Goal: Information Seeking & Learning: Learn about a topic

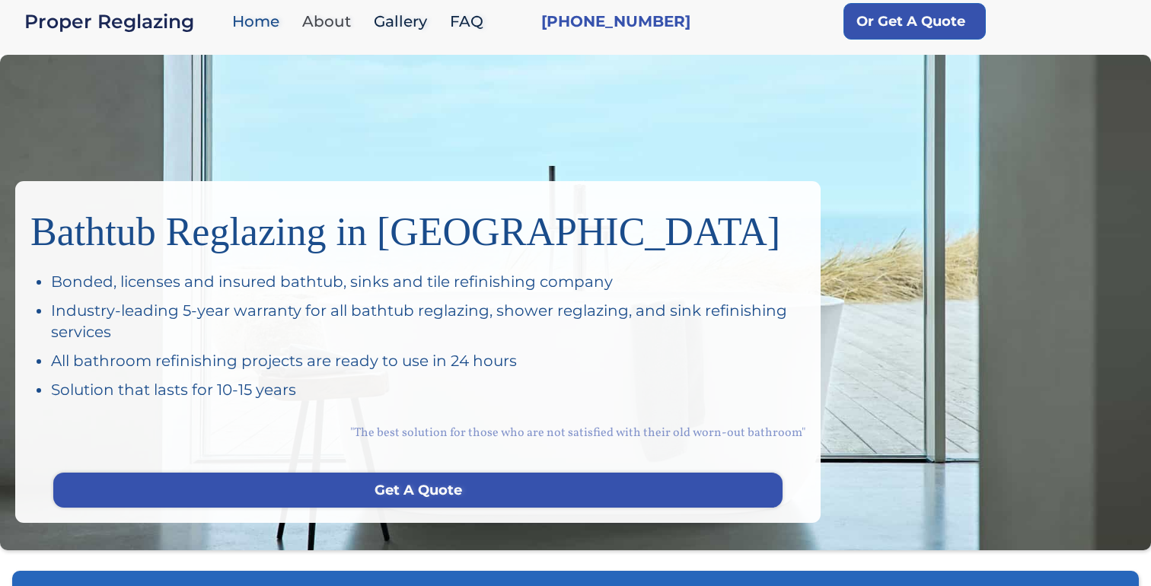
click at [311, 20] on link "About" at bounding box center [331, 21] width 72 height 33
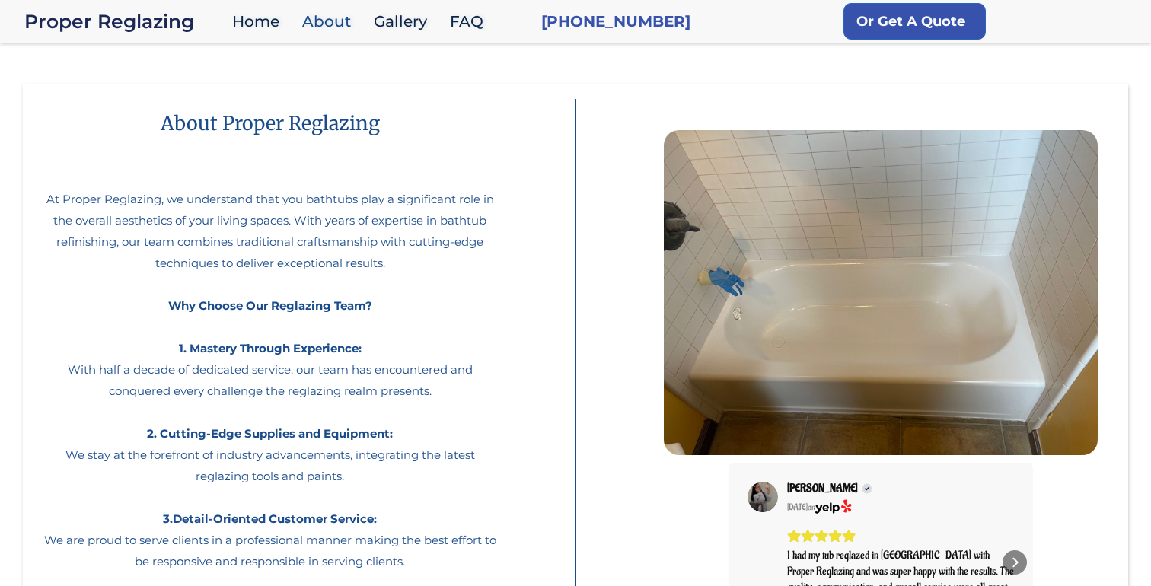
scroll to position [22, 0]
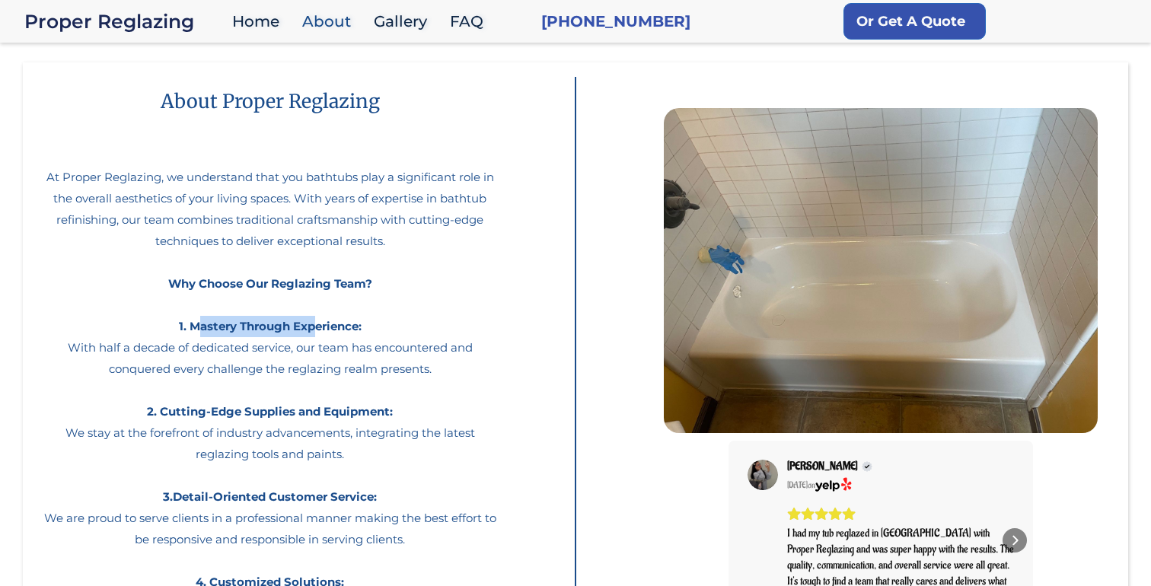
drag, startPoint x: 196, startPoint y: 330, endPoint x: 314, endPoint y: 330, distance: 118.0
click at [314, 330] on strong "Why Choose Our Reglazing Team? 1. Mastery Through Experience:" at bounding box center [270, 304] width 204 height 57
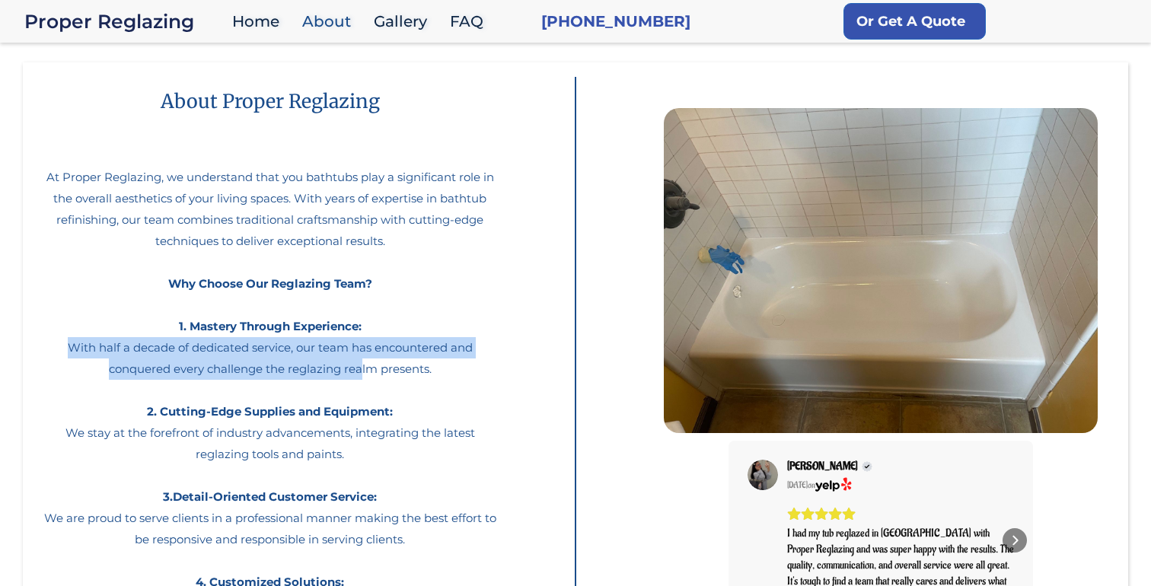
drag, startPoint x: 71, startPoint y: 347, endPoint x: 361, endPoint y: 374, distance: 291.3
click at [361, 374] on p "At Proper Reglazing, we understand that you bathtubs play a significant role in…" at bounding box center [270, 396] width 464 height 521
drag, startPoint x: 438, startPoint y: 372, endPoint x: 167, endPoint y: 356, distance: 271.4
click at [168, 357] on p "At Proper Reglazing, we understand that you bathtubs play a significant role in…" at bounding box center [270, 396] width 464 height 521
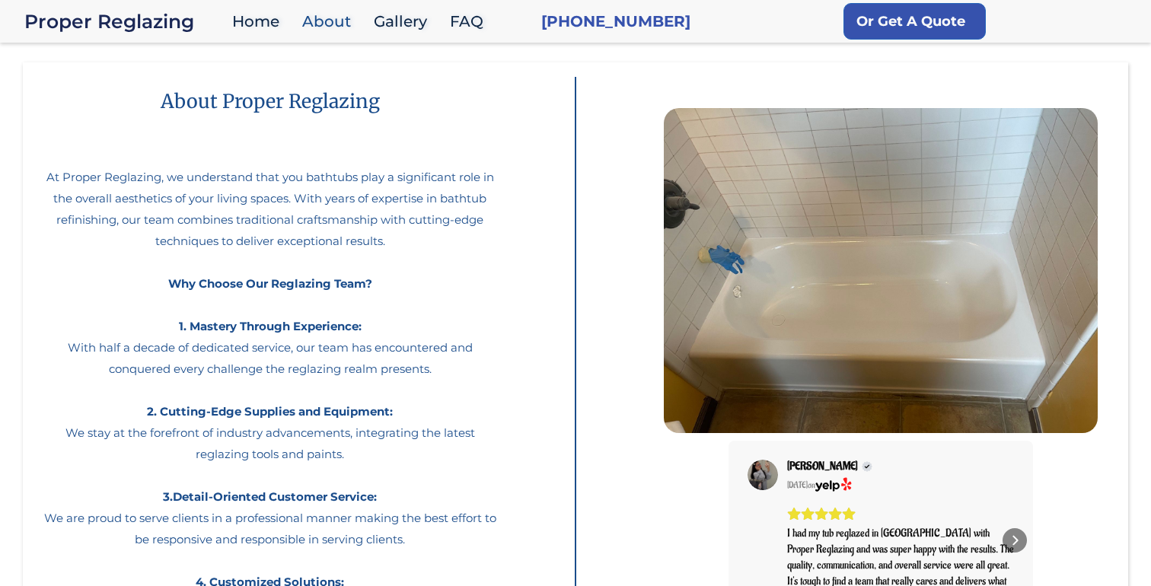
click at [132, 347] on p "At Proper Reglazing, we understand that you bathtubs play a significant role in…" at bounding box center [270, 396] width 464 height 521
drag, startPoint x: 94, startPoint y: 346, endPoint x: 425, endPoint y: 346, distance: 330.3
click at [425, 345] on p "At Proper Reglazing, we understand that you bathtubs play a significant role in…" at bounding box center [270, 396] width 464 height 521
click at [425, 346] on p "At Proper Reglazing, we understand that you bathtubs play a significant role in…" at bounding box center [270, 396] width 464 height 521
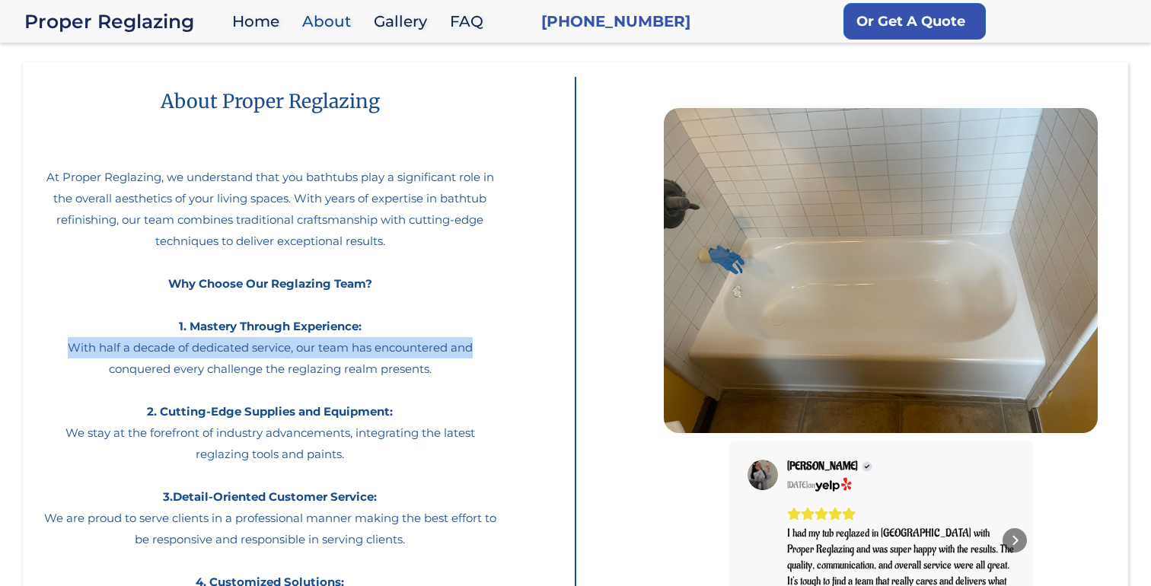
drag, startPoint x: 472, startPoint y: 347, endPoint x: 14, endPoint y: 348, distance: 458.2
click at [14, 348] on body "Proper Reglazing Home About Gallery FAQ (650)761-5831 Or Get A Quote About Prop…" at bounding box center [575, 436] width 1151 height 916
click at [6, 348] on body "Proper Reglazing Home About Gallery FAQ (650)761-5831 Or Get A Quote About Prop…" at bounding box center [575, 436] width 1151 height 916
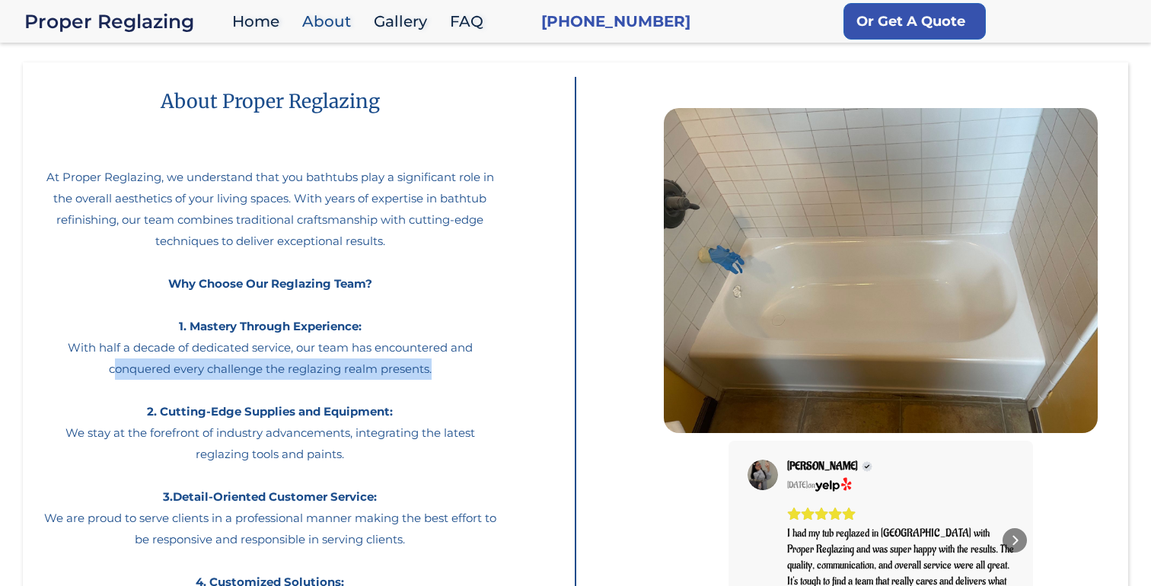
drag, startPoint x: 114, startPoint y: 374, endPoint x: 448, endPoint y: 374, distance: 333.4
click at [448, 374] on p "At Proper Reglazing, we understand that you bathtubs play a significant role in…" at bounding box center [270, 396] width 464 height 521
drag, startPoint x: 448, startPoint y: 374, endPoint x: 198, endPoint y: 374, distance: 249.7
click at [204, 374] on p "At Proper Reglazing, we understand that you bathtubs play a significant role in…" at bounding box center [270, 396] width 464 height 521
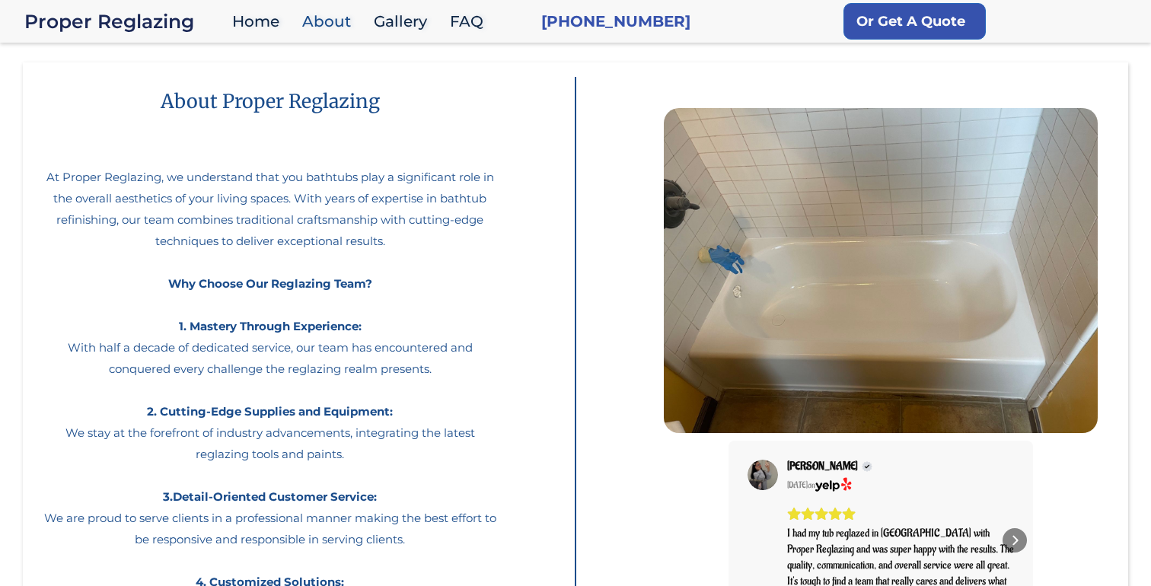
click at [198, 374] on p "At Proper Reglazing, we understand that you bathtubs play a significant role in…" at bounding box center [270, 396] width 464 height 521
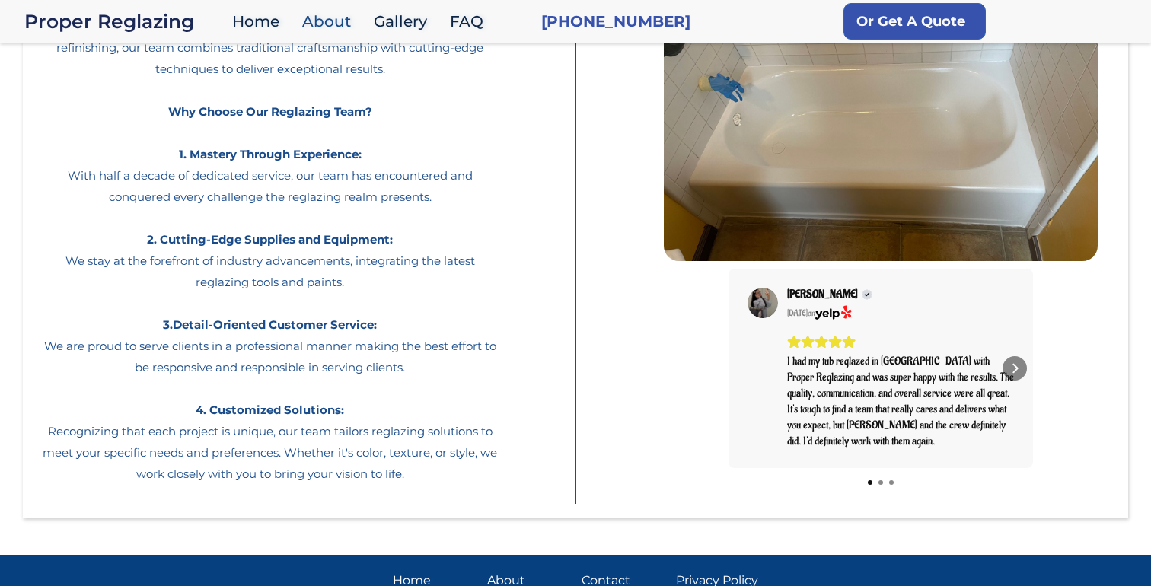
scroll to position [216, 0]
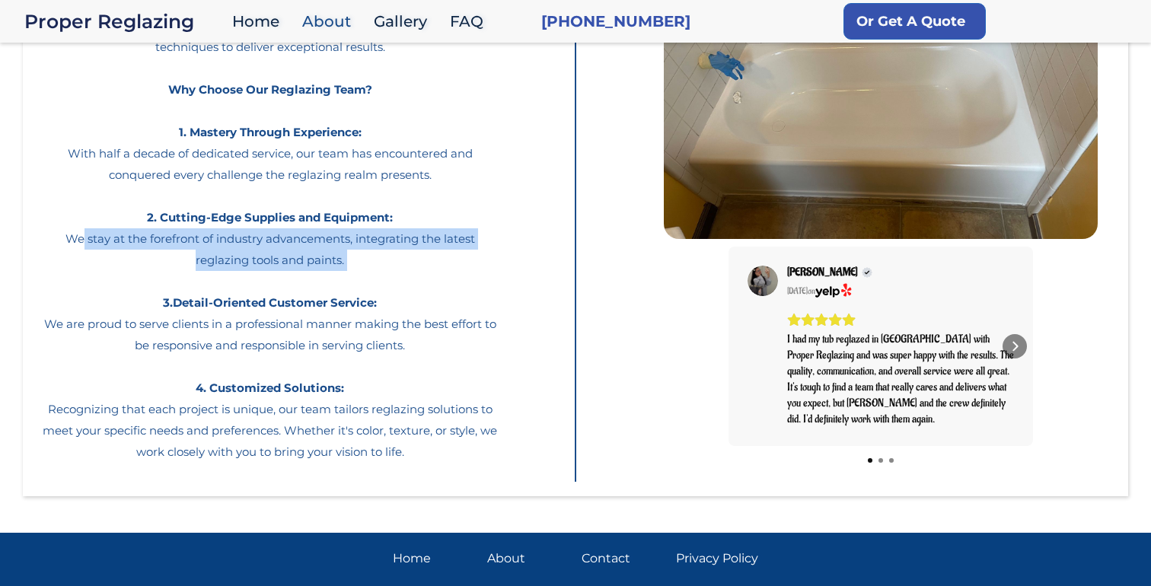
drag, startPoint x: 81, startPoint y: 238, endPoint x: 445, endPoint y: 277, distance: 365.9
click at [445, 277] on p "At Proper Reglazing, we understand that you bathtubs play a significant role in…" at bounding box center [270, 202] width 464 height 521
drag, startPoint x: 445, startPoint y: 277, endPoint x: 159, endPoint y: 252, distance: 286.5
click at [161, 252] on p "At Proper Reglazing, we understand that you bathtubs play a significant role in…" at bounding box center [270, 202] width 464 height 521
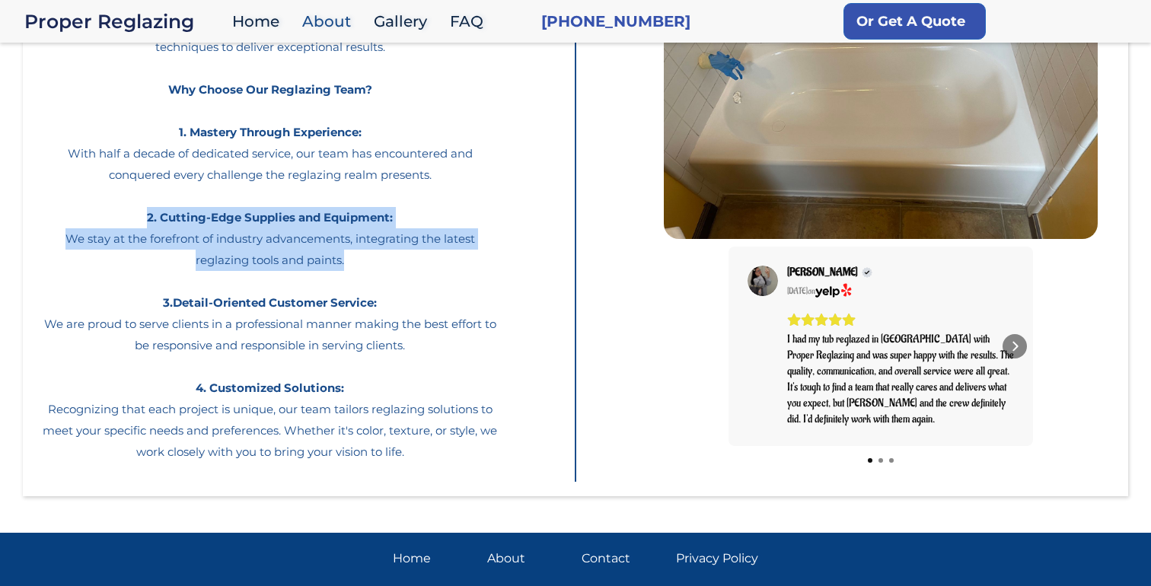
drag, startPoint x: 113, startPoint y: 224, endPoint x: 440, endPoint y: 261, distance: 329.4
click at [440, 261] on p "At Proper Reglazing, we understand that you bathtubs play a significant role in…" at bounding box center [270, 202] width 464 height 521
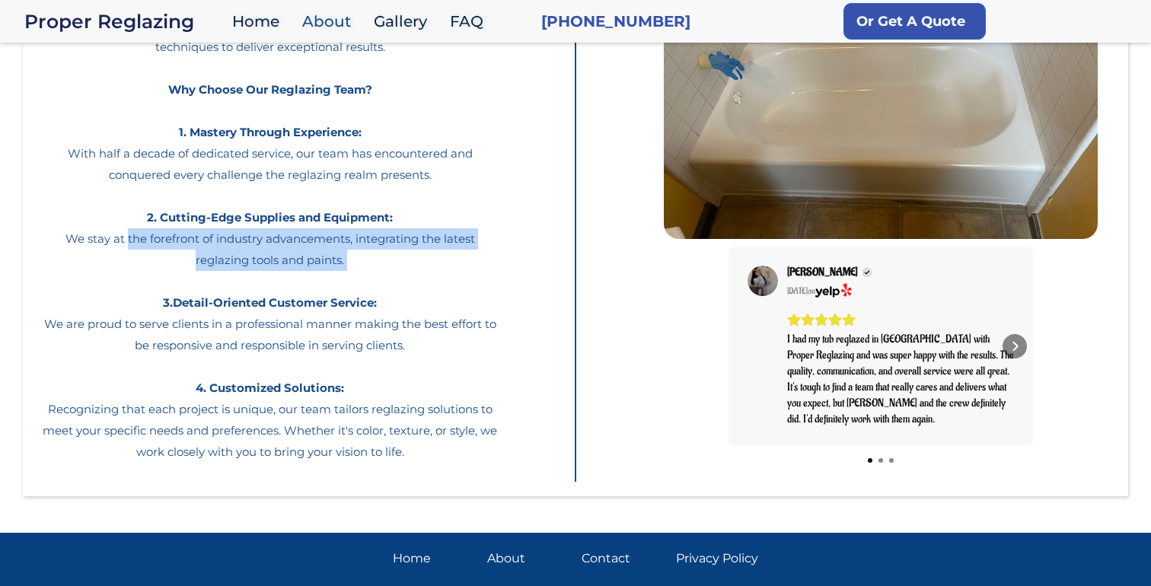
drag, startPoint x: 440, startPoint y: 261, endPoint x: 113, endPoint y: 245, distance: 326.9
click at [128, 245] on p "At Proper Reglazing, we understand that you bathtubs play a significant role in…" at bounding box center [270, 202] width 464 height 521
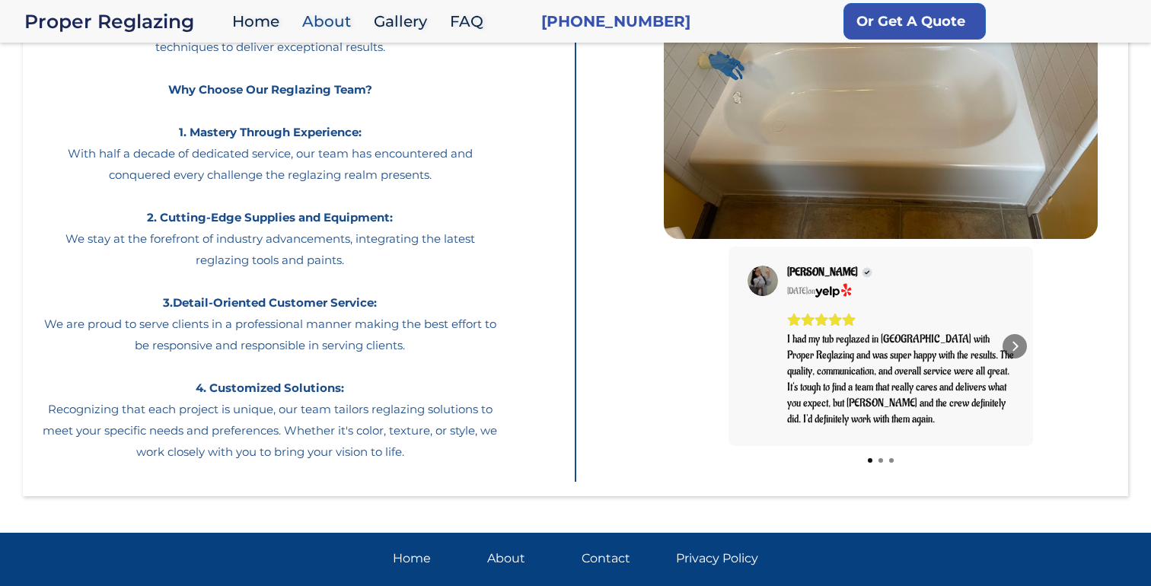
click at [113, 245] on p "At Proper Reglazing, we understand that you bathtubs play a significant role in…" at bounding box center [270, 202] width 464 height 521
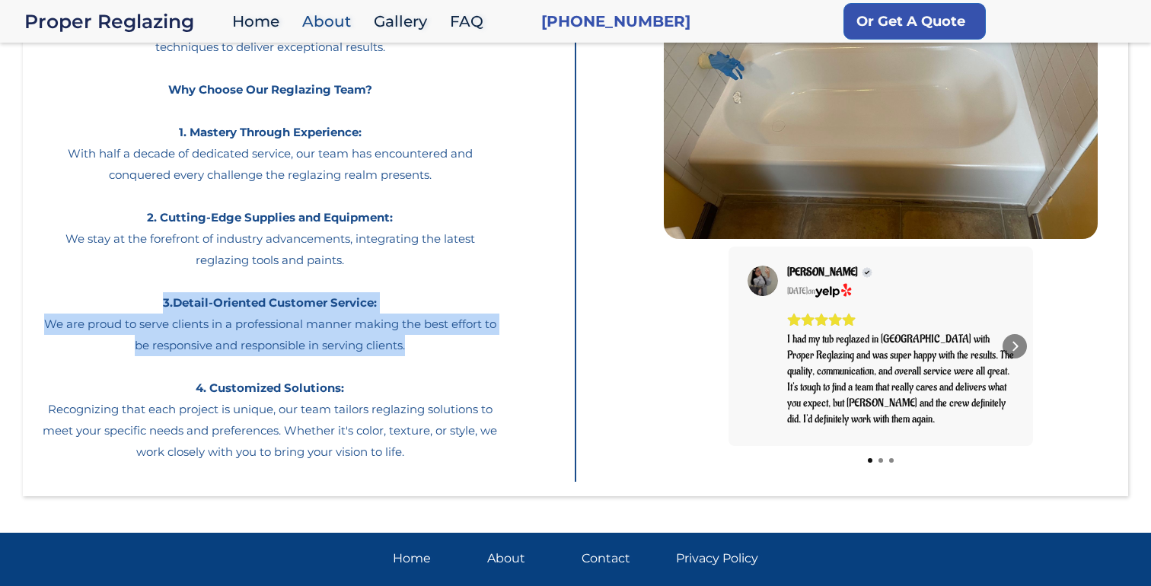
drag, startPoint x: 164, startPoint y: 295, endPoint x: 417, endPoint y: 355, distance: 259.8
click at [417, 355] on p "At Proper Reglazing, we understand that you bathtubs play a significant role in…" at bounding box center [270, 202] width 464 height 521
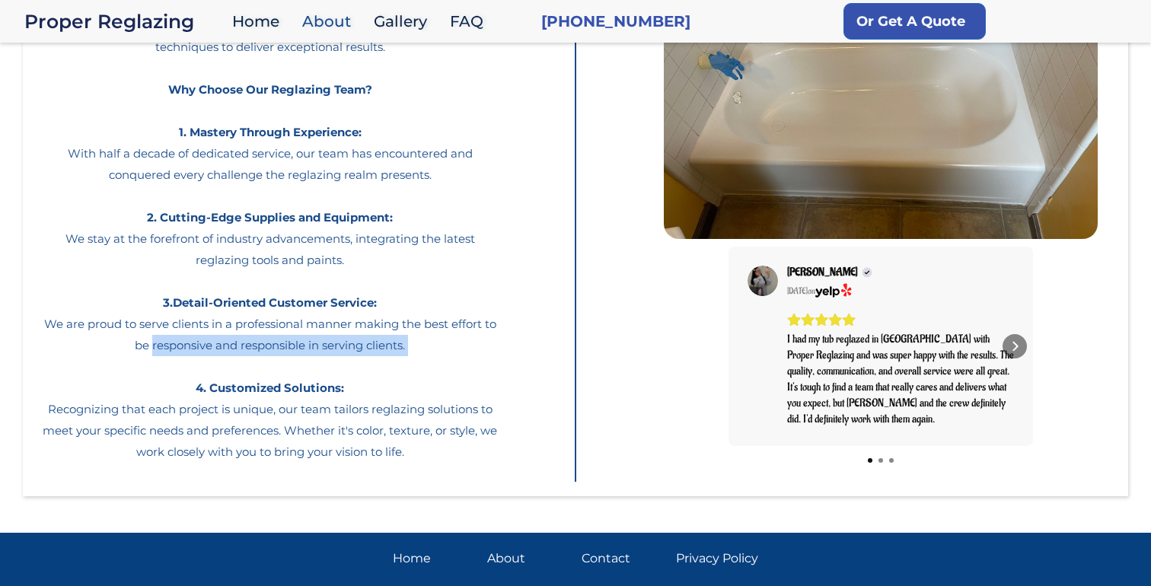
drag, startPoint x: 417, startPoint y: 355, endPoint x: 120, endPoint y: 335, distance: 298.3
click at [124, 335] on p "At Proper Reglazing, we understand that you bathtubs play a significant role in…" at bounding box center [270, 202] width 464 height 521
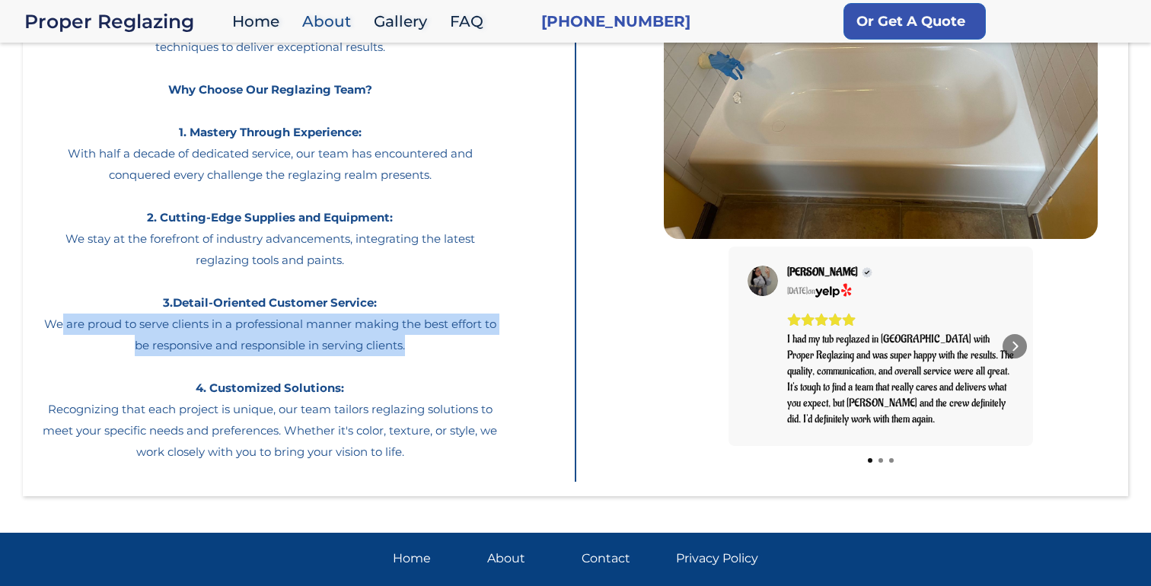
drag, startPoint x: 61, startPoint y: 314, endPoint x: 434, endPoint y: 341, distance: 373.9
click at [434, 341] on p "At Proper Reglazing, we understand that you bathtubs play a significant role in…" at bounding box center [270, 202] width 464 height 521
drag, startPoint x: 434, startPoint y: 341, endPoint x: 31, endPoint y: 327, distance: 402.9
click at [44, 327] on p "At Proper Reglazing, we understand that you bathtubs play a significant role in…" at bounding box center [270, 202] width 464 height 521
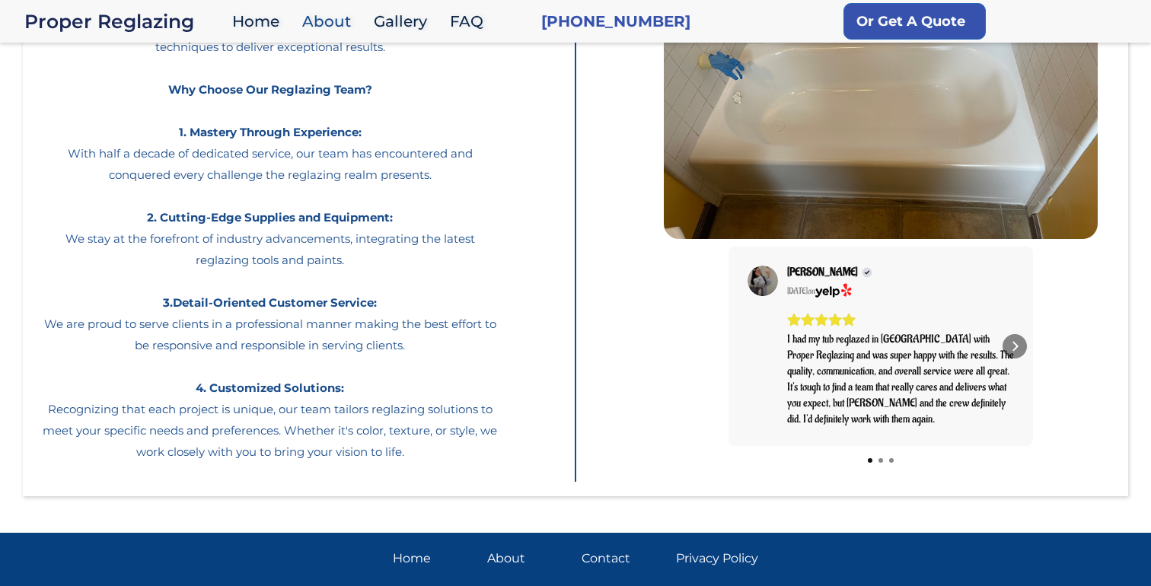
click at [65, 311] on p "At Proper Reglazing, we understand that you bathtubs play a significant role in…" at bounding box center [270, 202] width 464 height 521
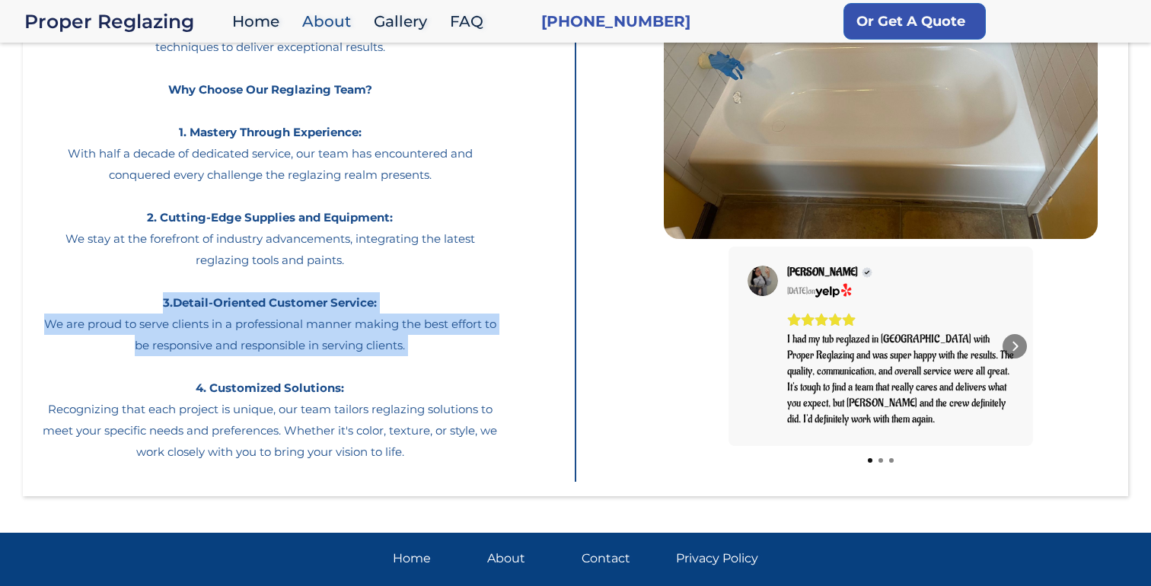
drag, startPoint x: 65, startPoint y: 311, endPoint x: 424, endPoint y: 339, distance: 360.4
click at [424, 339] on p "At Proper Reglazing, we understand that you bathtubs play a significant role in…" at bounding box center [270, 202] width 464 height 521
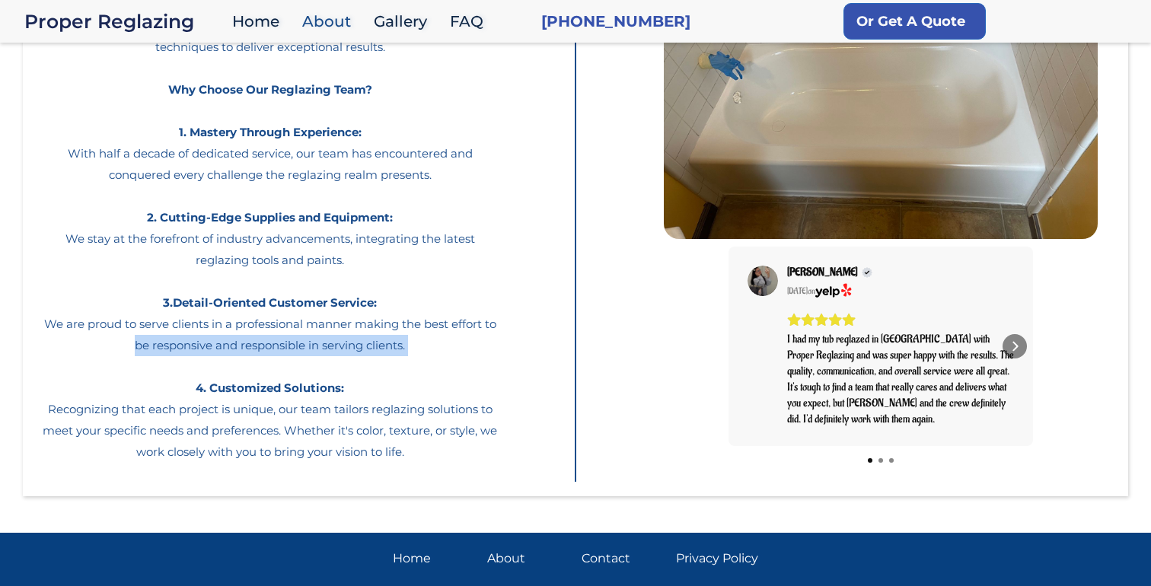
drag, startPoint x: 424, startPoint y: 339, endPoint x: 91, endPoint y: 339, distance: 333.4
click at [91, 339] on p "At Proper Reglazing, we understand that you bathtubs play a significant role in…" at bounding box center [270, 202] width 464 height 521
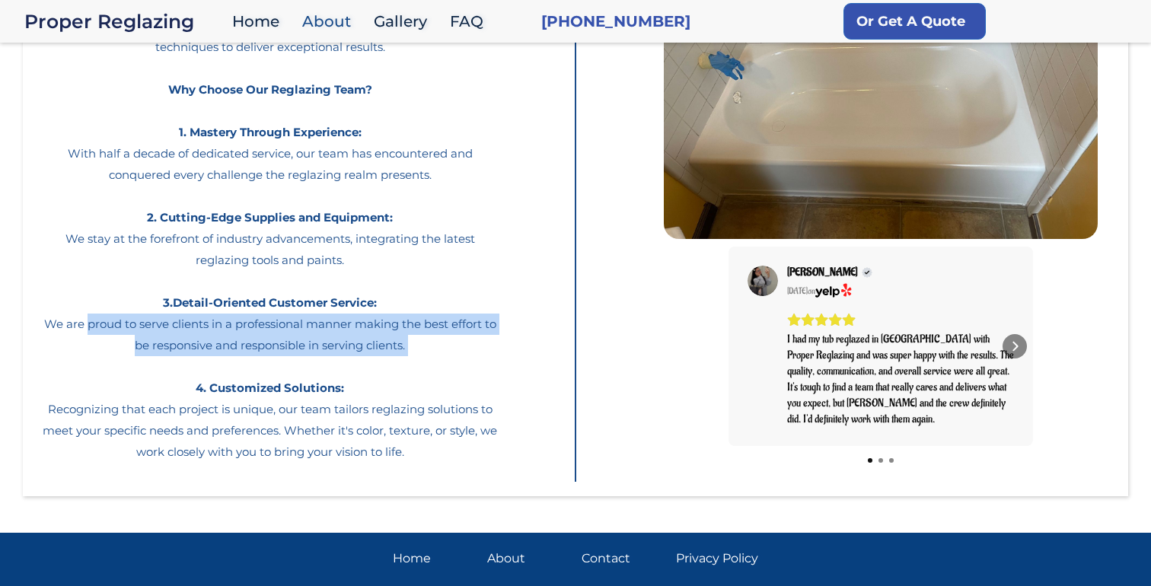
drag, startPoint x: 171, startPoint y: 349, endPoint x: 340, endPoint y: 368, distance: 170.9
click at [338, 368] on p "At Proper Reglazing, we understand that you bathtubs play a significant role in…" at bounding box center [270, 202] width 464 height 521
click at [340, 368] on p "At Proper Reglazing, we understand that you bathtubs play a significant role in…" at bounding box center [270, 202] width 464 height 521
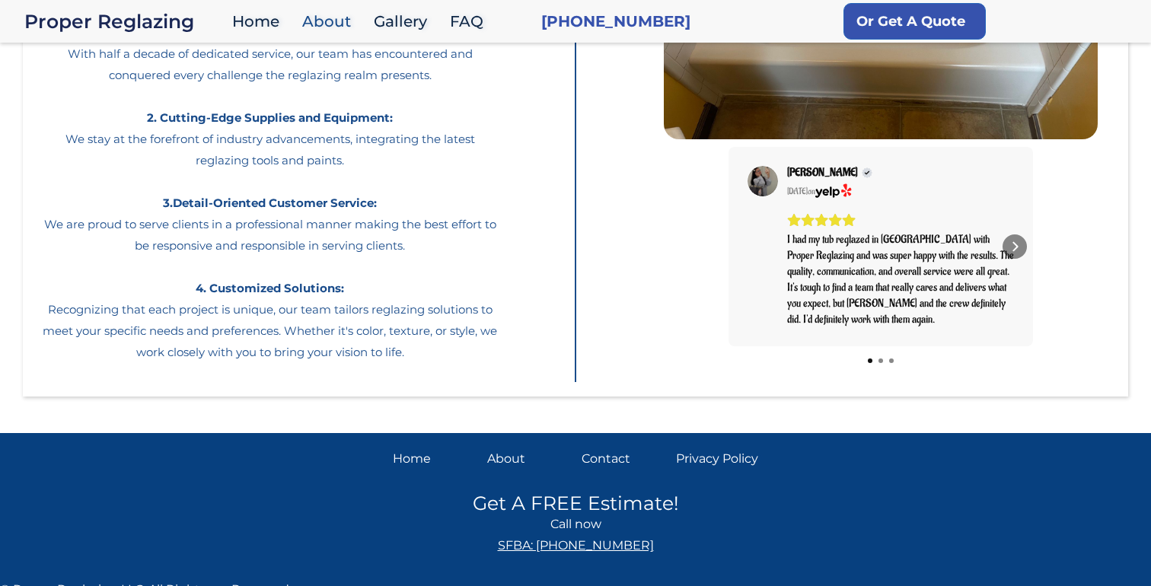
scroll to position [330, 0]
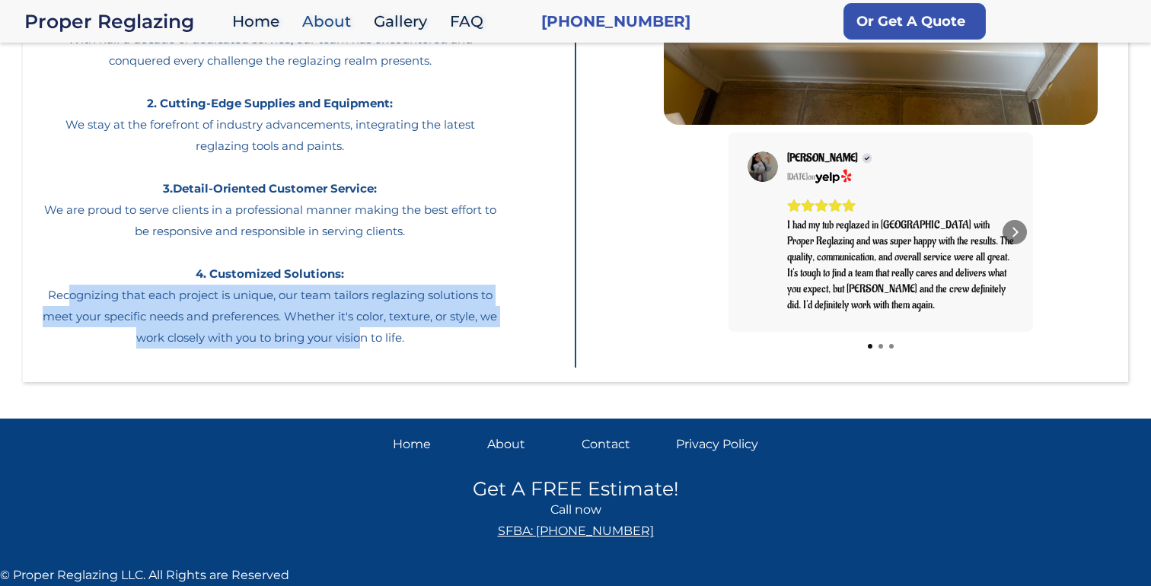
drag, startPoint x: 66, startPoint y: 296, endPoint x: 364, endPoint y: 348, distance: 302.1
click at [364, 347] on p "At Proper Reglazing, we understand that you bathtubs play a significant role in…" at bounding box center [270, 88] width 464 height 521
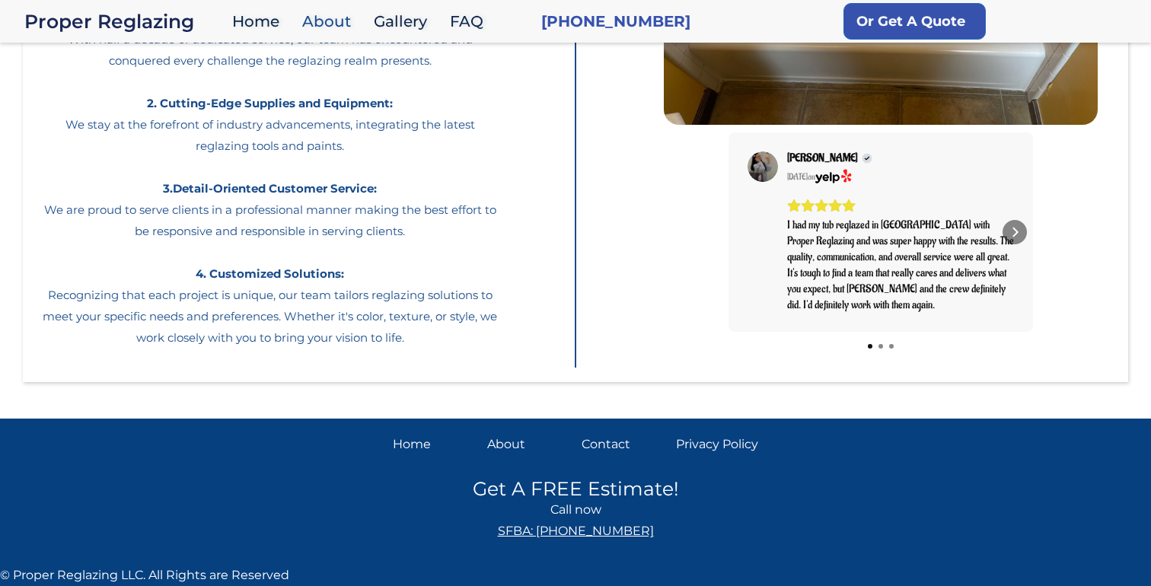
click at [364, 348] on div "About Proper Reglazing At Proper Reglazing, we understand that you bathtubs pla…" at bounding box center [270, 68] width 464 height 598
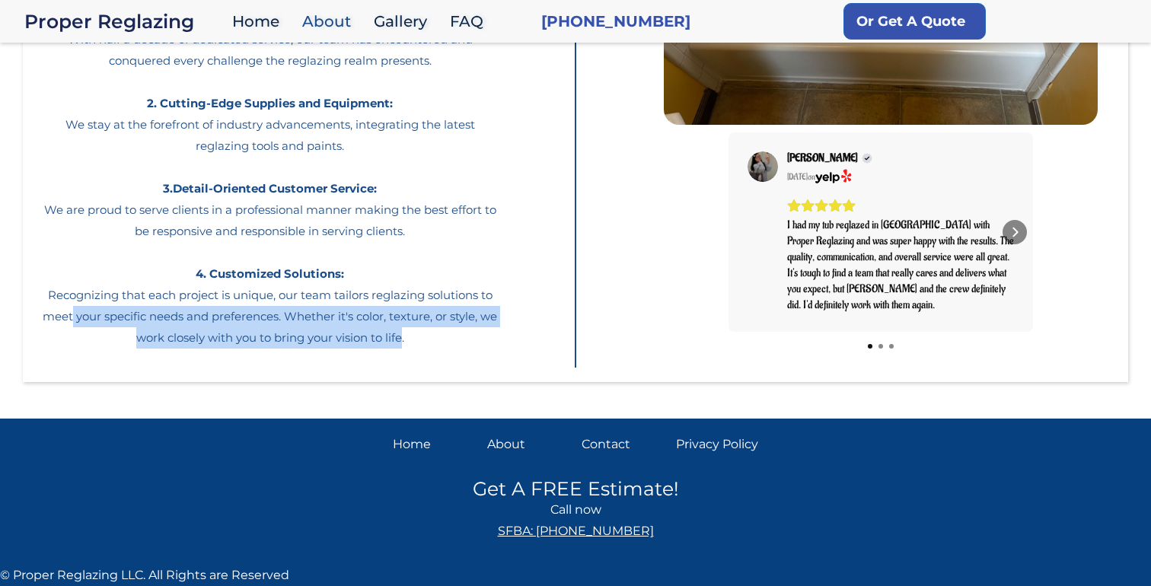
drag, startPoint x: 402, startPoint y: 339, endPoint x: 71, endPoint y: 322, distance: 331.6
click at [71, 323] on p "At Proper Reglazing, we understand that you bathtubs play a significant role in…" at bounding box center [270, 88] width 464 height 521
click at [71, 322] on p "At Proper Reglazing, we understand that you bathtubs play a significant role in…" at bounding box center [270, 88] width 464 height 521
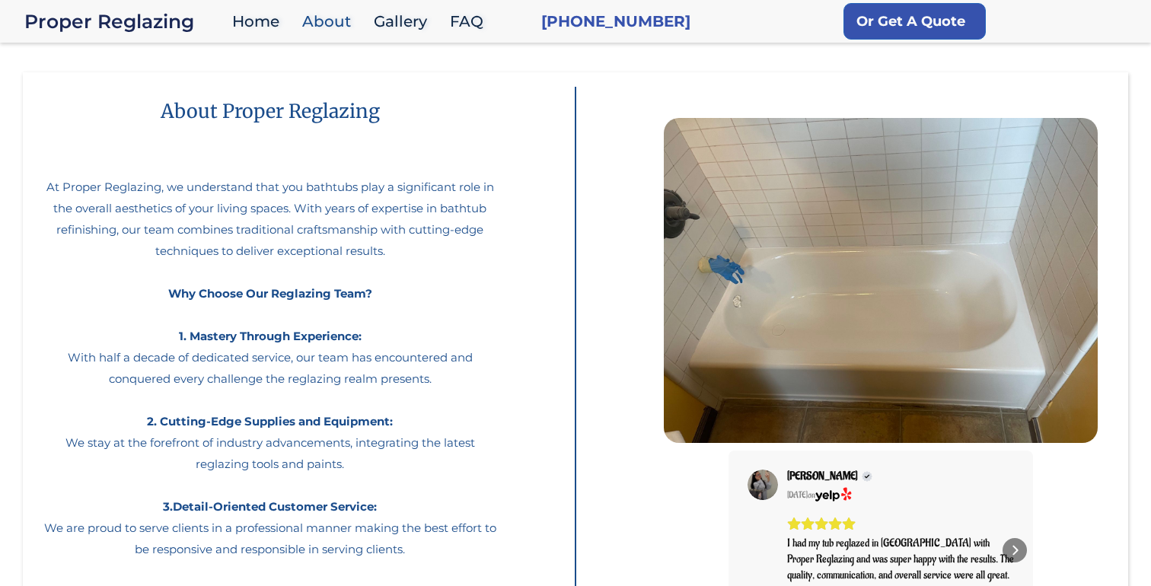
scroll to position [0, 0]
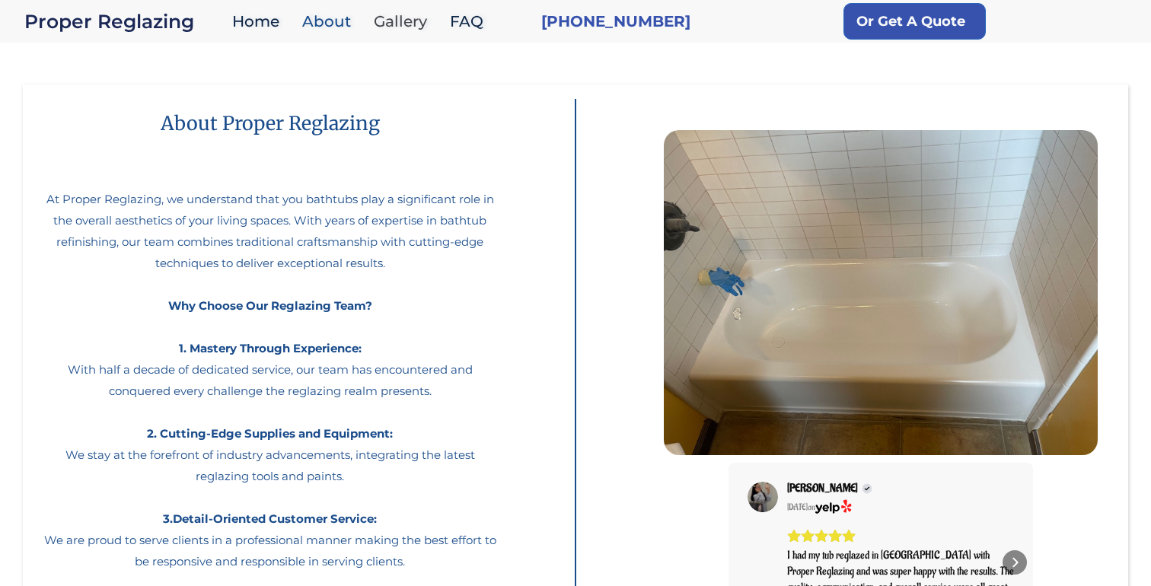
click at [413, 29] on link "Gallery" at bounding box center [404, 21] width 76 height 33
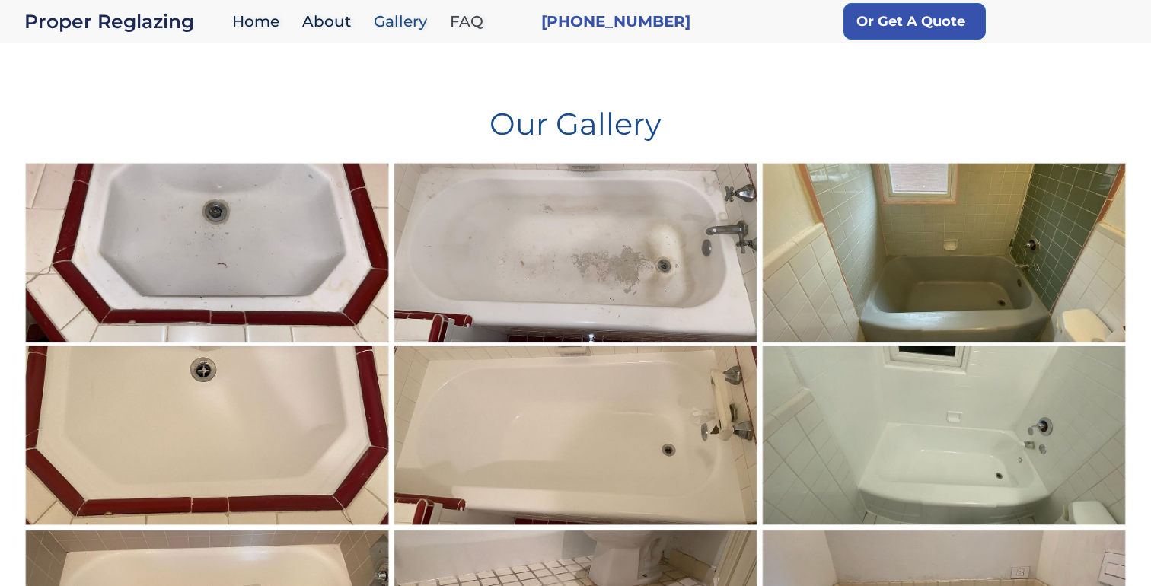
click at [473, 24] on link "FAQ" at bounding box center [470, 21] width 56 height 33
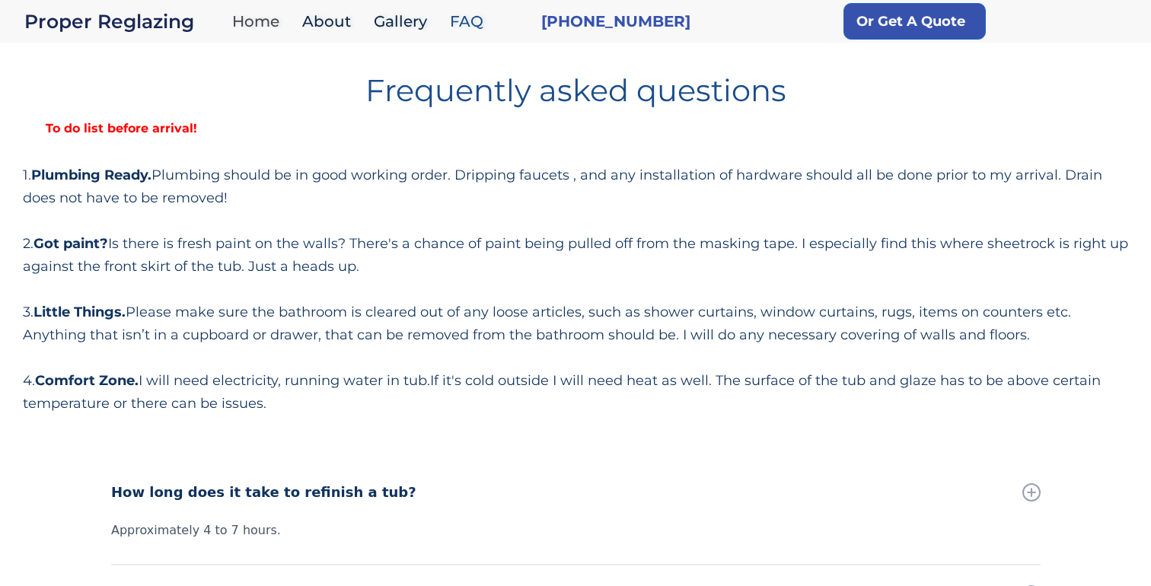
click at [265, 22] on link "Home" at bounding box center [260, 21] width 70 height 33
